Goal: Task Accomplishment & Management: Manage account settings

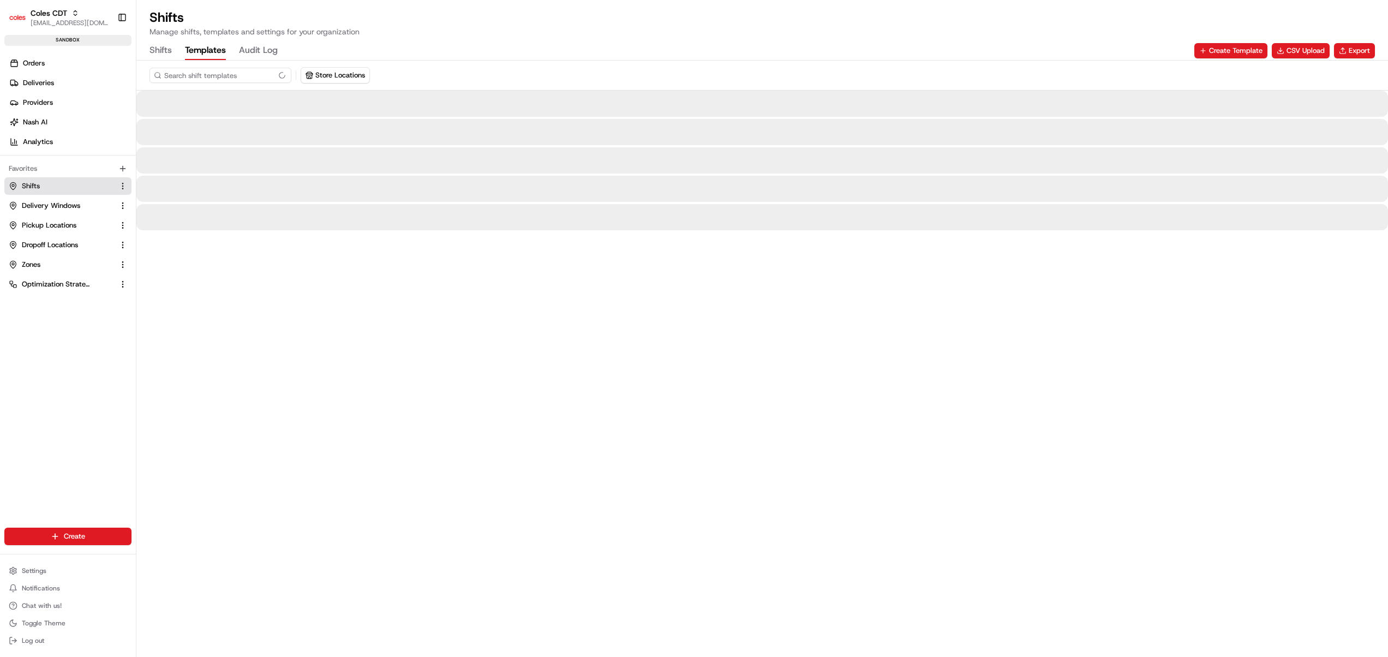
click at [212, 46] on button "Templates" at bounding box center [205, 50] width 41 height 19
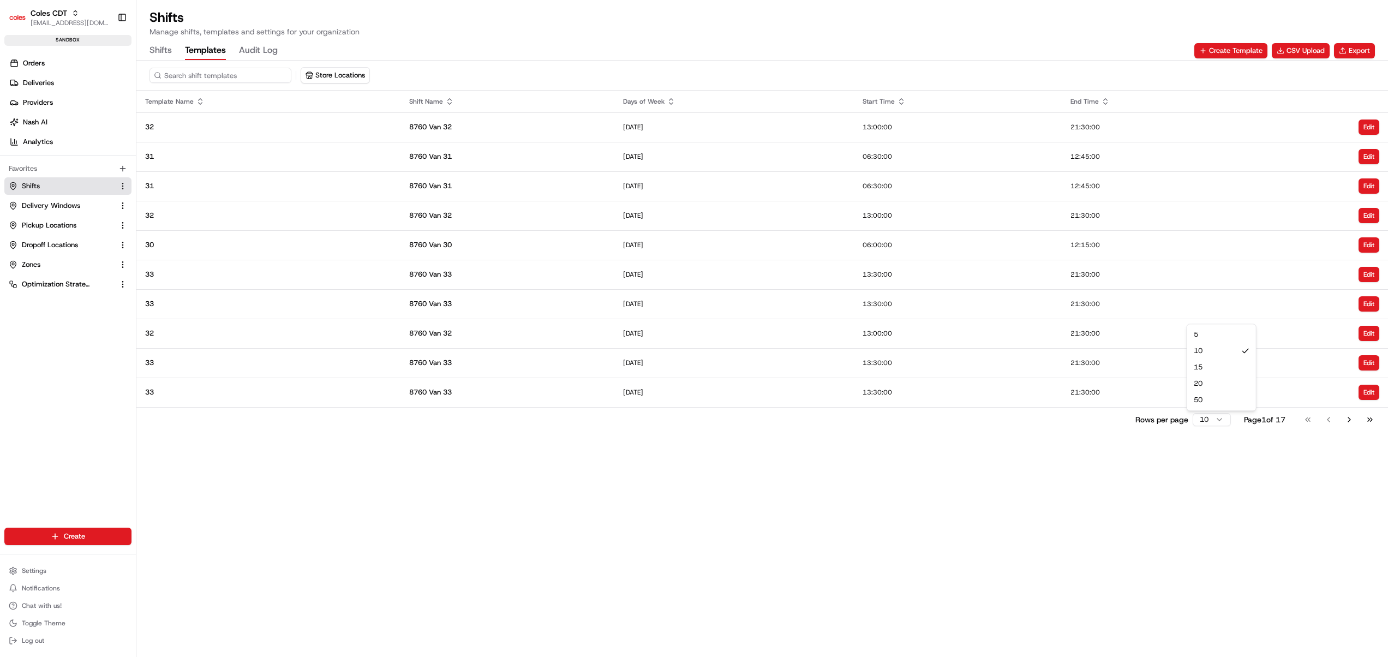
click at [1207, 419] on html "Coles CDT [EMAIL_ADDRESS][DOMAIN_NAME] Toggle Sidebar sandbox Orders Deliveries…" at bounding box center [694, 328] width 1388 height 657
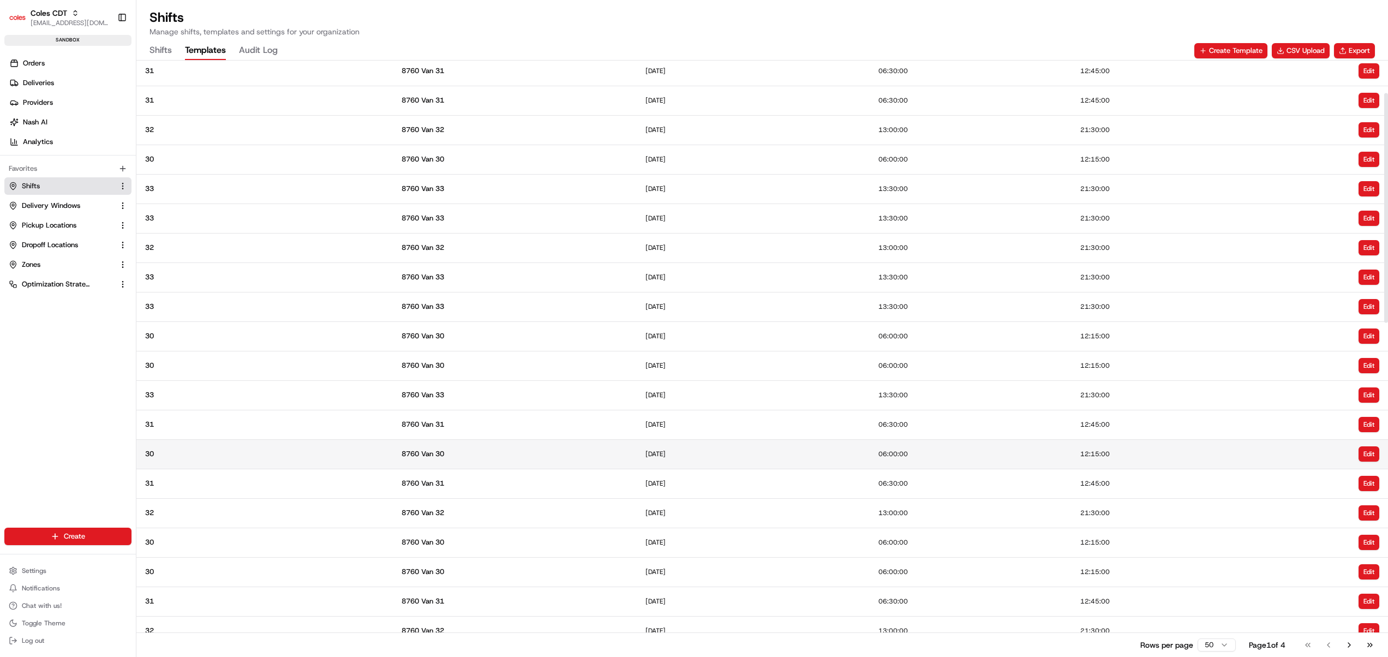
scroll to position [84, 0]
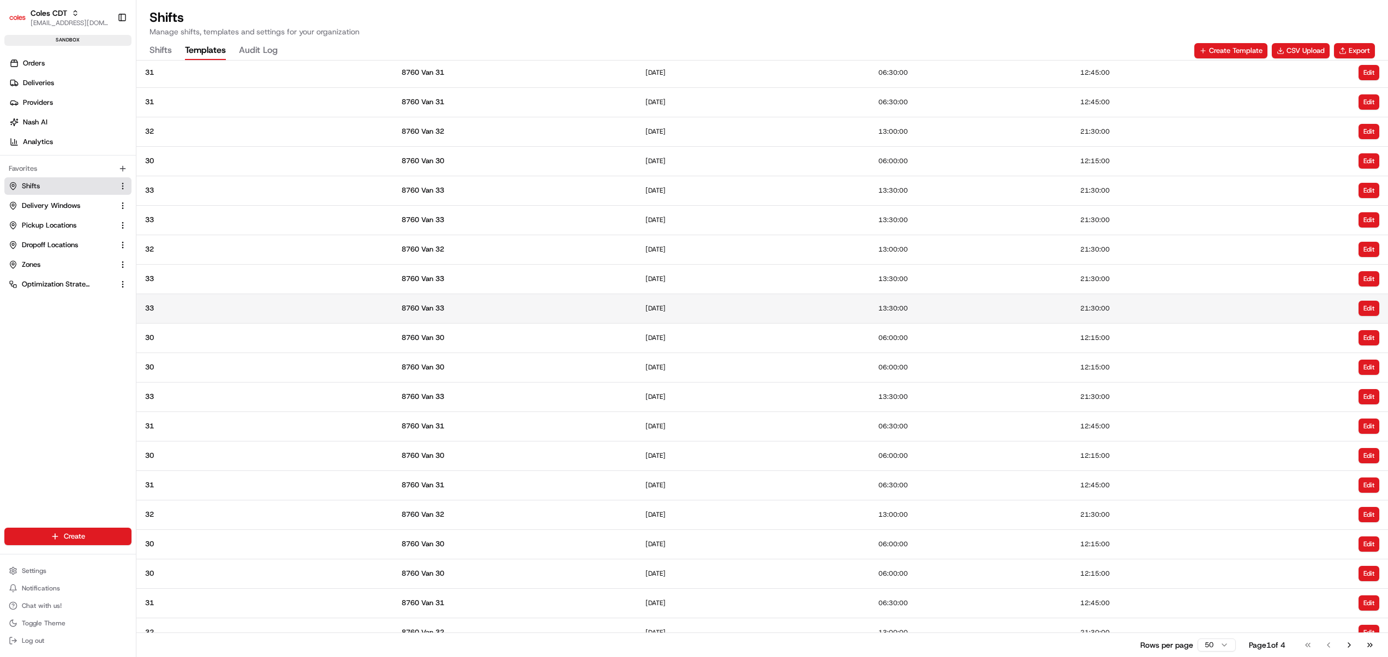
click at [598, 306] on span "8760 Van 33" at bounding box center [515, 308] width 226 height 10
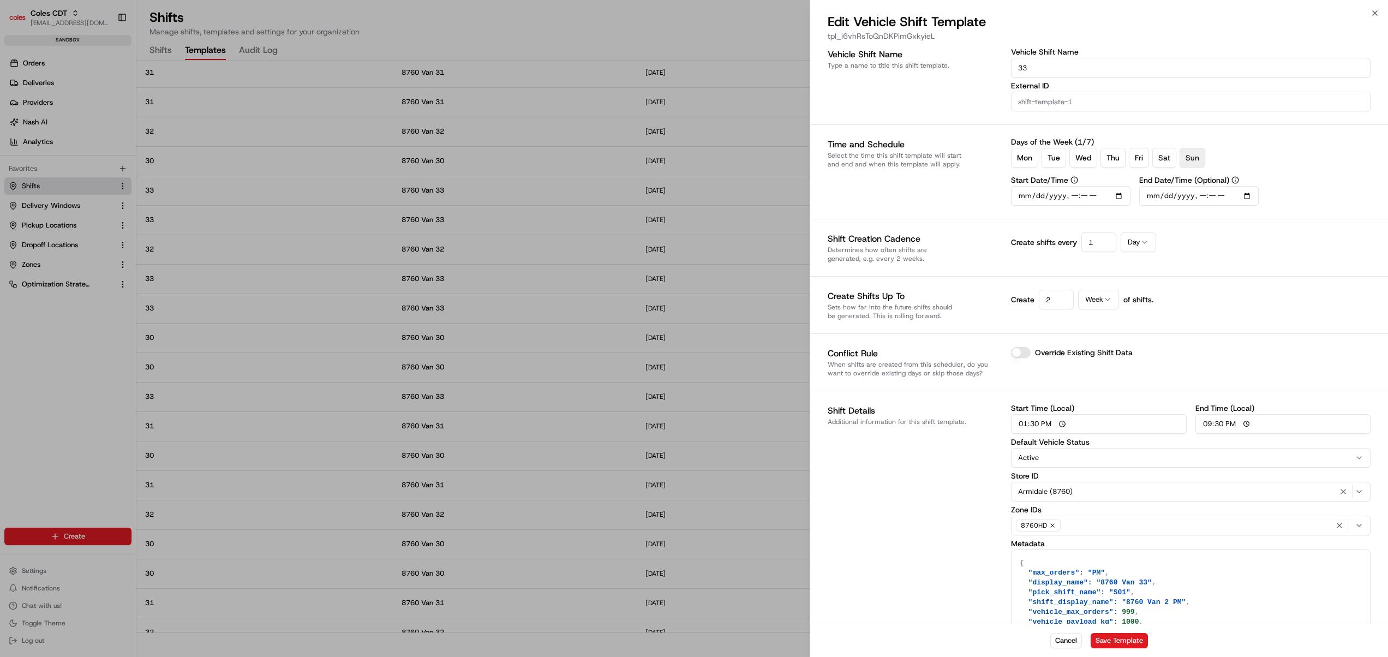
click at [696, 422] on div at bounding box center [694, 328] width 1388 height 657
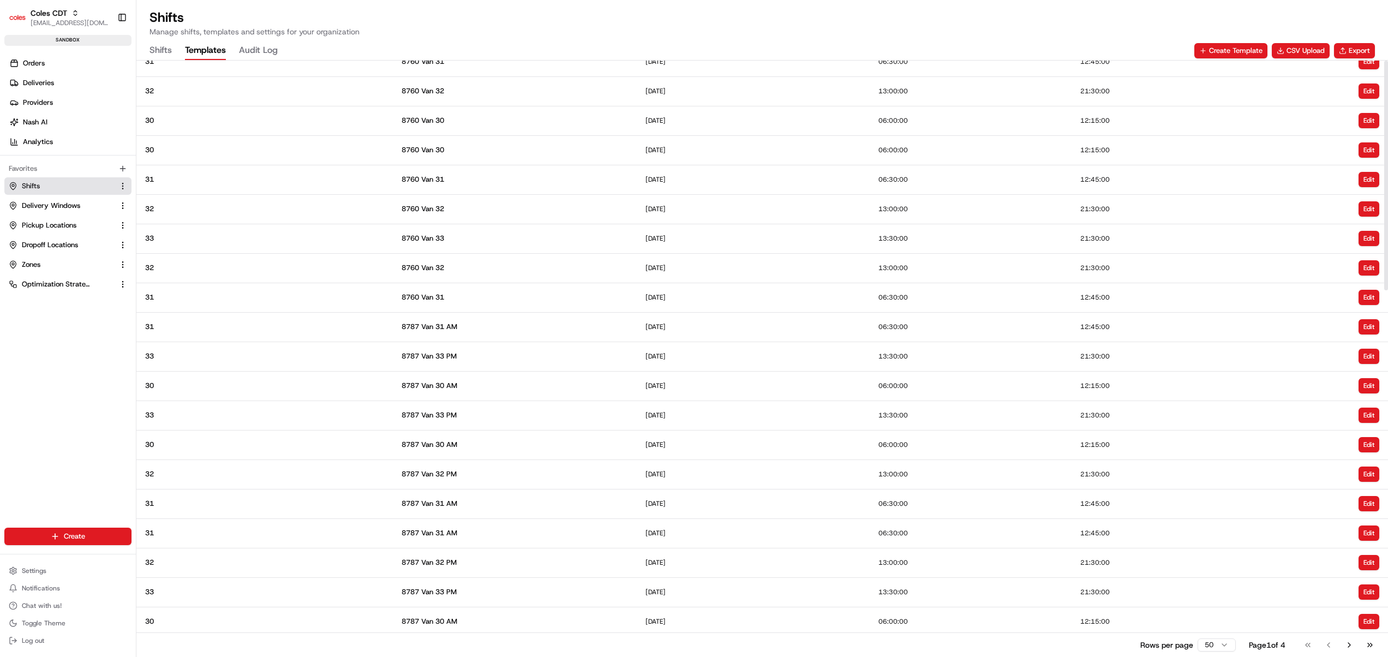
scroll to position [0, 0]
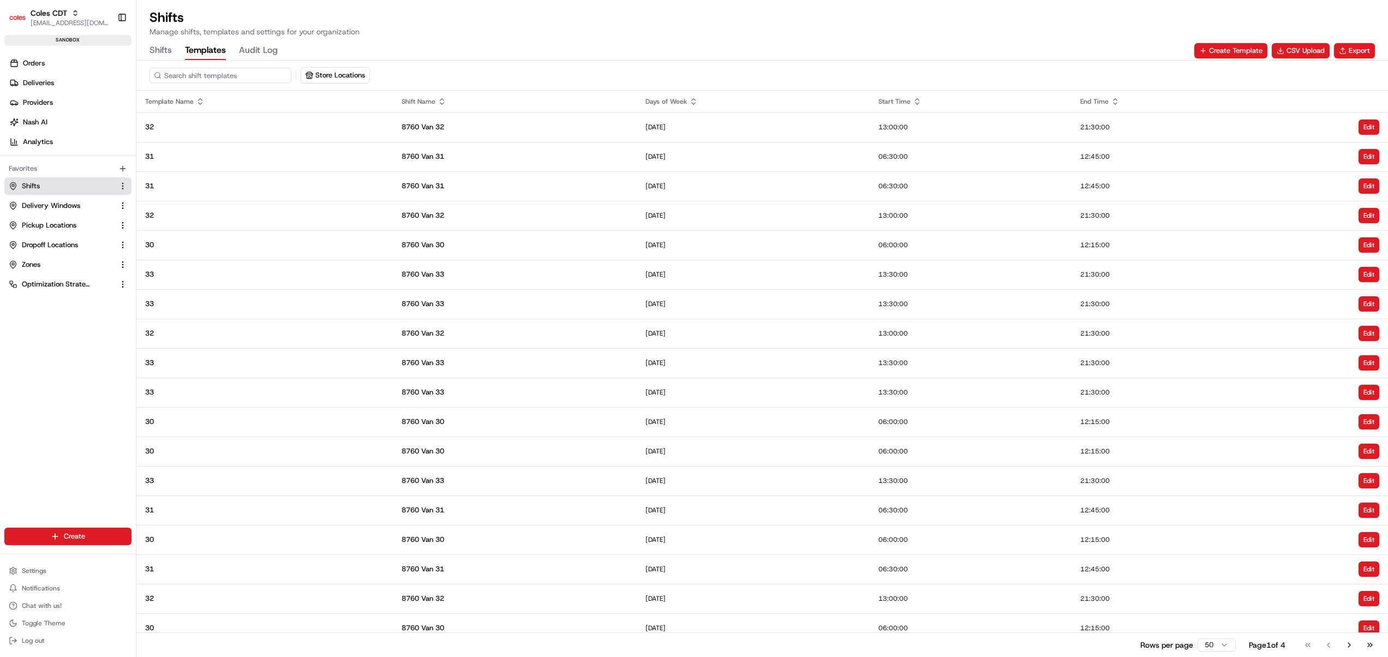
click at [165, 52] on button "Shifts" at bounding box center [161, 50] width 22 height 19
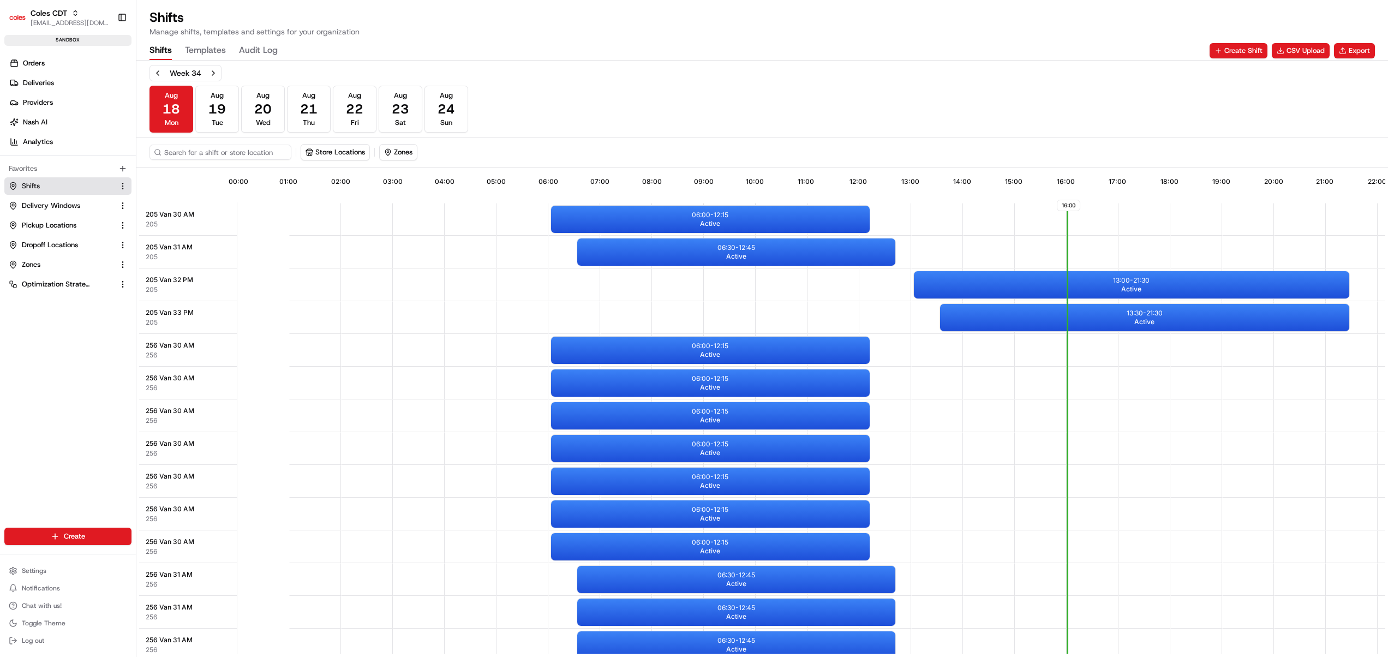
scroll to position [0, 101]
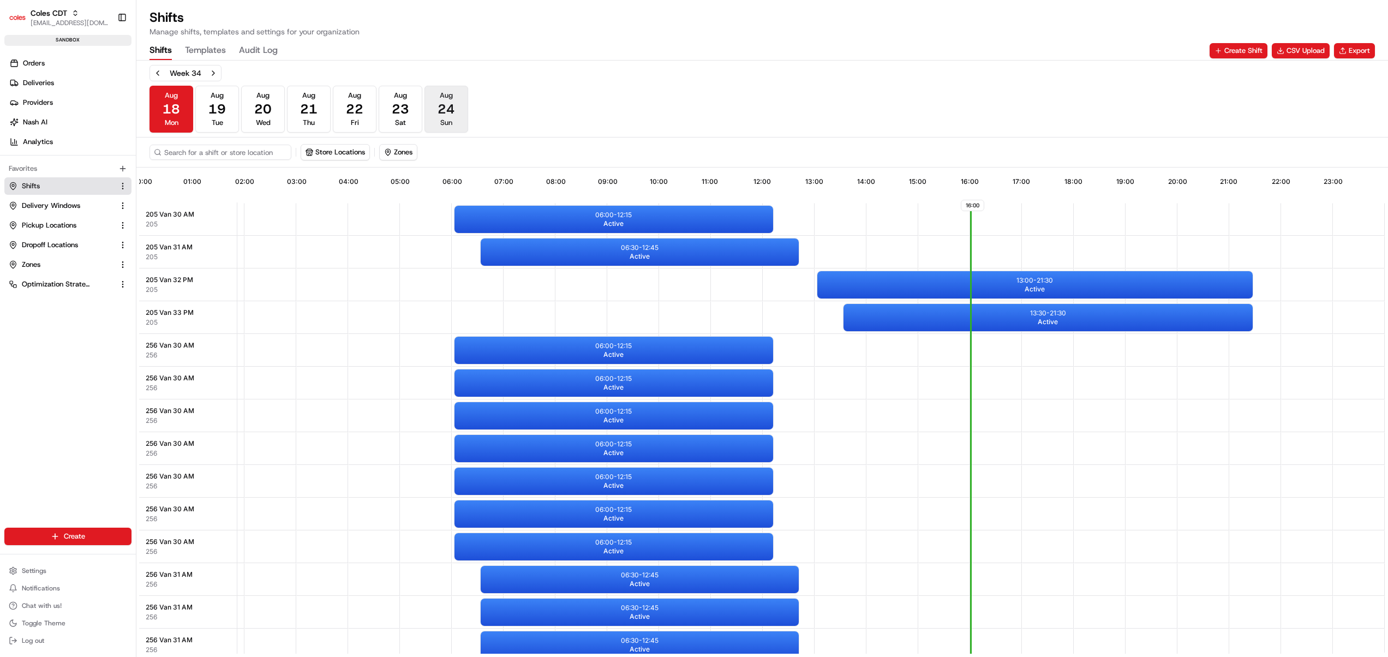
click at [439, 101] on span "24" at bounding box center [446, 108] width 17 height 17
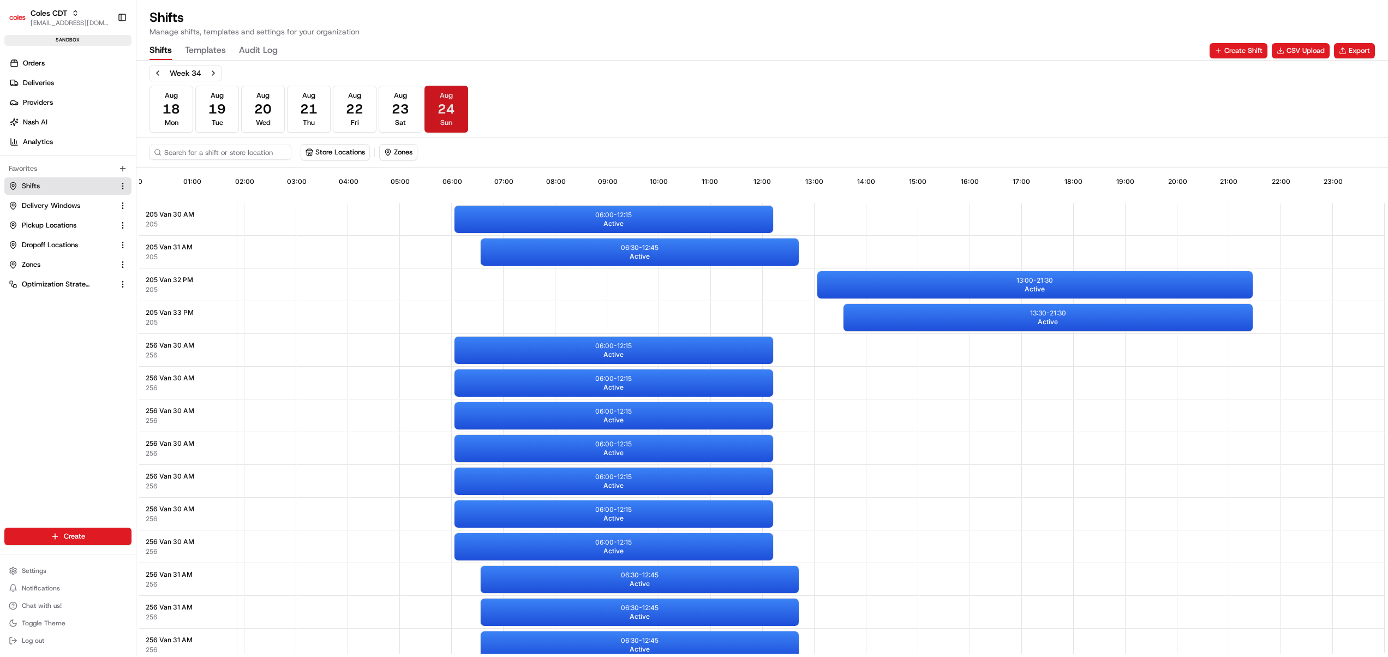
scroll to position [0, 101]
click at [341, 149] on button "Store Locations" at bounding box center [335, 152] width 68 height 15
type input "8787"
click at [354, 195] on span "Wonthaggi (8787)" at bounding box center [386, 195] width 134 height 10
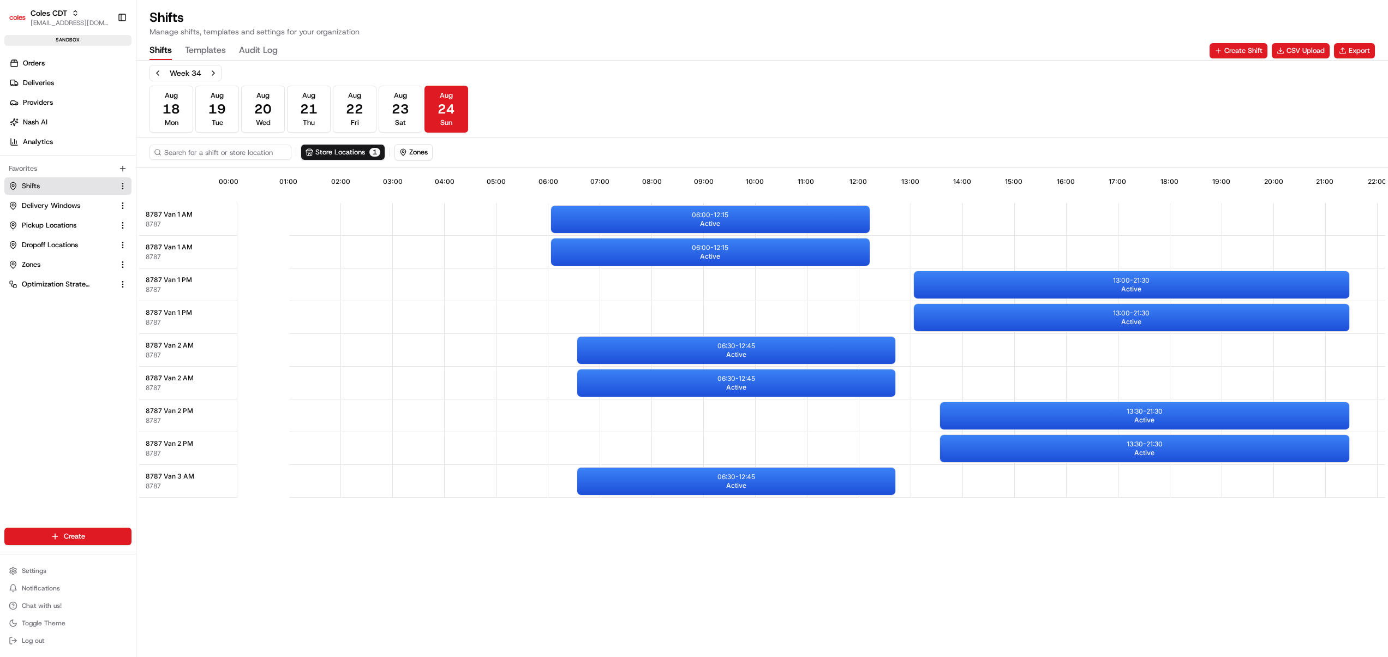
click at [746, 542] on html "Coles CDT [EMAIL_ADDRESS][DOMAIN_NAME] Toggle Sidebar sandbox Orders Deliveries…" at bounding box center [694, 328] width 1388 height 657
